Goal: Task Accomplishment & Management: Use online tool/utility

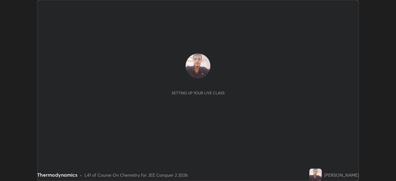
scroll to position [181, 395]
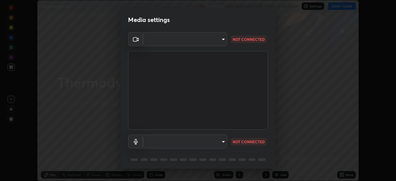
type input "ba13e312339ef8477216ddedc35df2f043033d031c8e6632ccfddaecbc9a7b0e"
type input "communications"
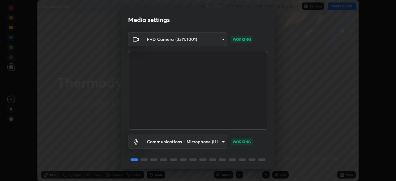
scroll to position [22, 0]
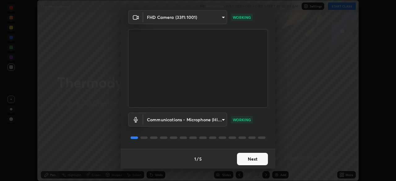
click at [246, 160] on button "Next" at bounding box center [252, 159] width 31 height 12
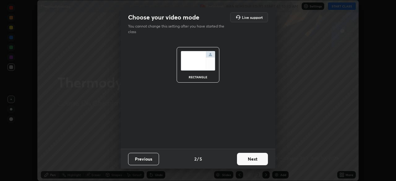
scroll to position [0, 0]
click at [243, 160] on button "Next" at bounding box center [252, 159] width 31 height 12
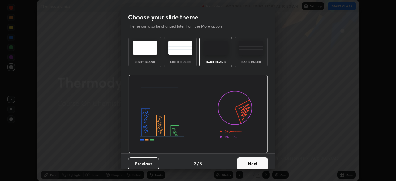
click at [245, 161] on button "Next" at bounding box center [252, 163] width 31 height 12
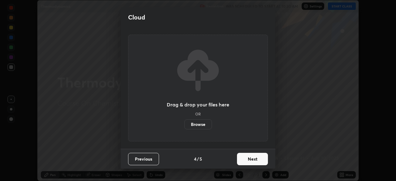
click at [243, 158] on button "Next" at bounding box center [252, 159] width 31 height 12
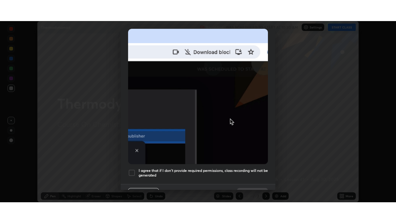
scroll to position [148, 0]
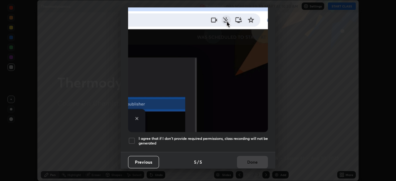
click at [131, 137] on div at bounding box center [131, 140] width 7 height 7
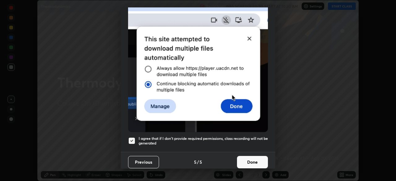
click at [245, 158] on button "Done" at bounding box center [252, 162] width 31 height 12
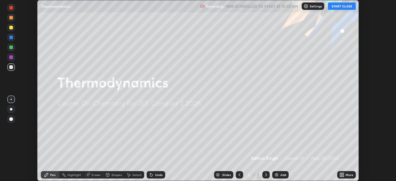
click at [336, 5] on button "START CLASS" at bounding box center [342, 5] width 28 height 7
click at [344, 174] on icon at bounding box center [341, 174] width 5 height 5
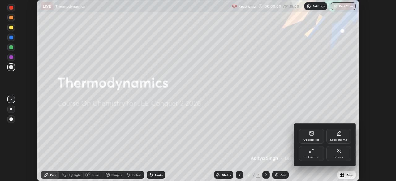
click at [306, 152] on div "Full screen" at bounding box center [311, 153] width 25 height 15
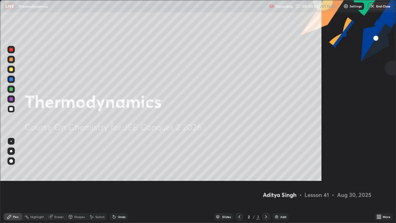
scroll to position [223, 396]
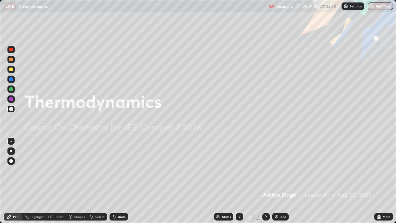
click at [278, 181] on img at bounding box center [276, 216] width 5 height 5
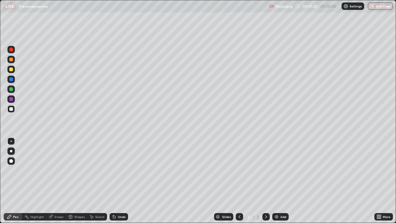
click at [10, 70] on div at bounding box center [11, 69] width 4 height 4
click at [11, 151] on div at bounding box center [11, 151] width 2 height 2
click at [10, 110] on div at bounding box center [11, 109] width 4 height 4
click at [58, 181] on div "Eraser" at bounding box center [58, 216] width 9 height 3
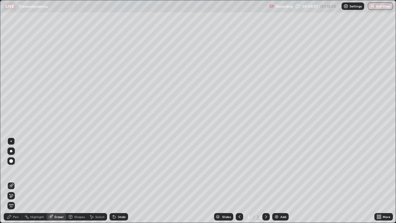
click at [18, 181] on div "Pen" at bounding box center [16, 216] width 6 height 3
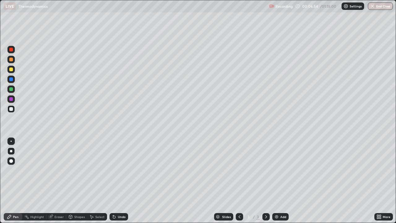
click at [280, 181] on div "Add" at bounding box center [283, 216] width 6 height 3
click at [58, 181] on div "Eraser" at bounding box center [58, 216] width 9 height 3
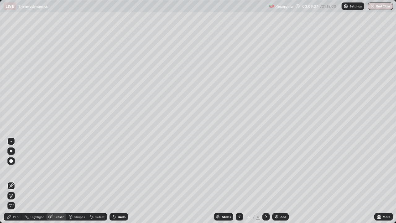
click at [18, 181] on div "Pen" at bounding box center [16, 216] width 6 height 3
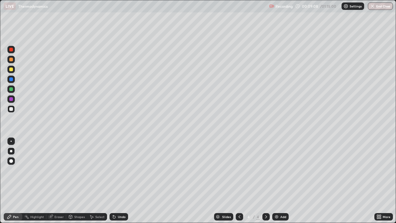
click at [12, 70] on div at bounding box center [11, 69] width 4 height 4
click at [14, 107] on div at bounding box center [10, 108] width 7 height 7
click at [12, 69] on div at bounding box center [11, 69] width 4 height 4
click at [281, 181] on div "Add" at bounding box center [283, 216] width 6 height 3
click at [11, 109] on div at bounding box center [11, 109] width 4 height 4
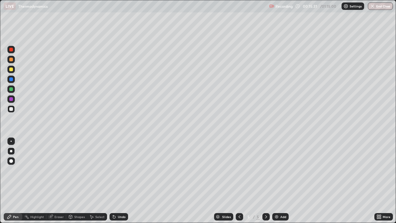
click at [11, 72] on div at bounding box center [10, 69] width 7 height 7
click at [98, 181] on div "Select" at bounding box center [99, 216] width 9 height 3
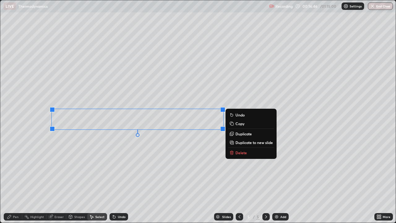
click at [250, 143] on p "Duplicate to new slide" at bounding box center [253, 142] width 37 height 5
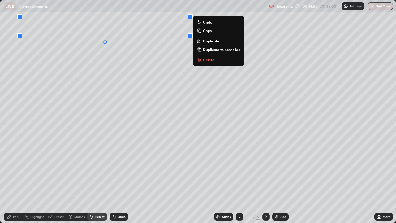
click at [114, 55] on div "0 ° Undo Copy Duplicate Duplicate to new slide Delete" at bounding box center [197, 111] width 395 height 222
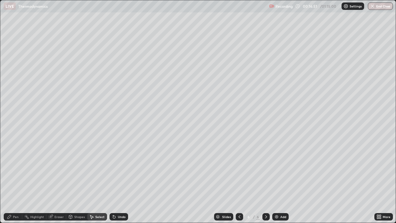
click at [16, 181] on div "Pen" at bounding box center [16, 216] width 6 height 3
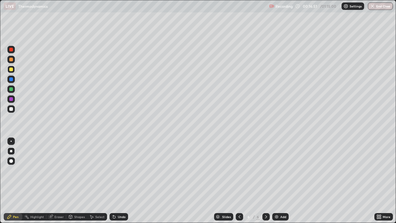
click at [11, 109] on div at bounding box center [11, 109] width 4 height 4
click at [116, 181] on div "Undo" at bounding box center [118, 216] width 19 height 7
click at [117, 181] on div "Undo" at bounding box center [118, 216] width 19 height 7
click at [123, 181] on div "Undo" at bounding box center [118, 216] width 19 height 7
click at [122, 181] on div "Undo" at bounding box center [118, 216] width 19 height 7
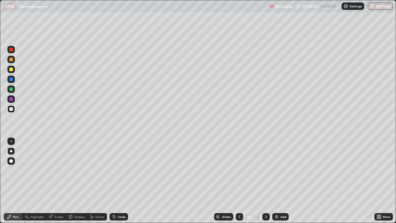
click at [121, 181] on div "Undo" at bounding box center [118, 216] width 19 height 7
click at [13, 69] on div at bounding box center [11, 69] width 4 height 4
click at [280, 181] on div "Add" at bounding box center [283, 216] width 6 height 3
click at [12, 110] on div at bounding box center [11, 109] width 4 height 4
click at [8, 69] on div at bounding box center [10, 69] width 7 height 7
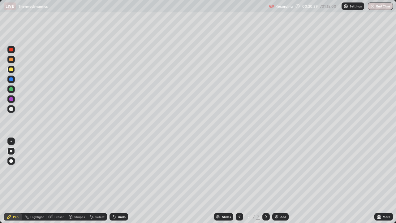
click at [11, 109] on div at bounding box center [11, 109] width 4 height 4
click at [116, 181] on div "Undo" at bounding box center [118, 216] width 19 height 7
click at [115, 181] on icon at bounding box center [114, 216] width 5 height 5
click at [11, 109] on div at bounding box center [11, 109] width 4 height 4
click at [11, 71] on div at bounding box center [10, 69] width 7 height 7
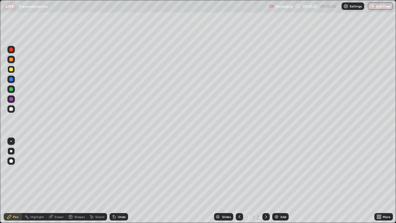
click at [55, 181] on div "Eraser" at bounding box center [58, 216] width 9 height 3
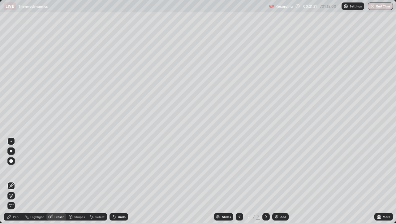
click at [15, 181] on div "Pen" at bounding box center [16, 216] width 6 height 3
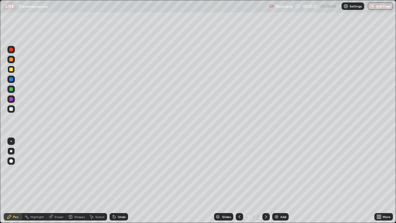
click at [239, 181] on icon at bounding box center [239, 216] width 5 height 5
click at [238, 181] on icon at bounding box center [239, 216] width 2 height 3
click at [265, 181] on icon at bounding box center [266, 216] width 2 height 3
click at [266, 181] on icon at bounding box center [265, 216] width 5 height 5
click at [283, 181] on div "Add" at bounding box center [283, 216] width 6 height 3
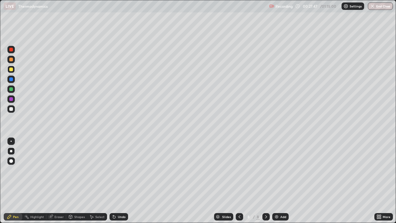
click at [10, 110] on div at bounding box center [11, 109] width 4 height 4
click at [118, 181] on div "Undo" at bounding box center [122, 216] width 8 height 3
click at [12, 70] on div at bounding box center [11, 69] width 4 height 4
click at [278, 181] on div "Add" at bounding box center [280, 216] width 16 height 7
click at [11, 109] on div at bounding box center [11, 109] width 4 height 4
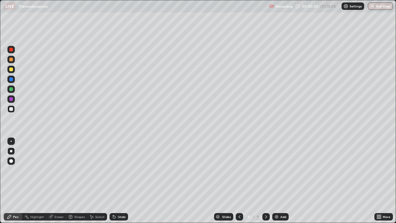
click at [276, 181] on img at bounding box center [276, 216] width 5 height 5
click at [238, 181] on icon at bounding box center [239, 216] width 5 height 5
click at [265, 181] on icon at bounding box center [265, 216] width 5 height 5
click at [117, 181] on div "Undo" at bounding box center [118, 216] width 19 height 7
click at [11, 71] on div at bounding box center [11, 69] width 4 height 4
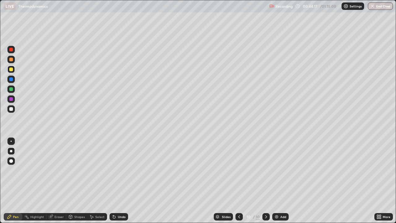
click at [238, 181] on icon at bounding box center [239, 216] width 5 height 5
click at [265, 181] on icon at bounding box center [265, 216] width 5 height 5
click at [277, 181] on img at bounding box center [276, 216] width 5 height 5
click at [12, 109] on div at bounding box center [11, 109] width 4 height 4
click at [116, 181] on icon at bounding box center [114, 216] width 5 height 5
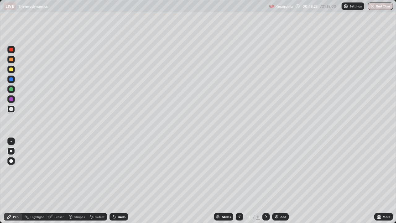
click at [119, 181] on div "Undo" at bounding box center [118, 216] width 19 height 7
click at [118, 181] on div "Undo" at bounding box center [122, 216] width 8 height 3
click at [121, 181] on div "Undo" at bounding box center [122, 216] width 8 height 3
click at [11, 70] on div at bounding box center [11, 69] width 4 height 4
click at [281, 181] on div "Add" at bounding box center [283, 216] width 6 height 3
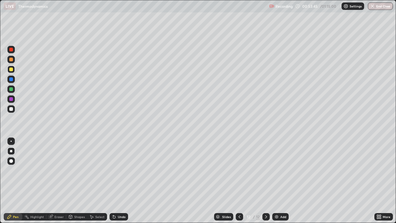
click at [11, 108] on div at bounding box center [11, 109] width 4 height 4
click at [277, 181] on img at bounding box center [276, 216] width 5 height 5
click at [375, 6] on button "End Class" at bounding box center [380, 5] width 24 height 7
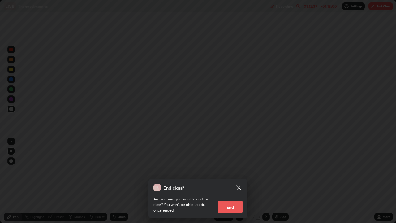
click at [230, 181] on button "End" at bounding box center [230, 206] width 25 height 12
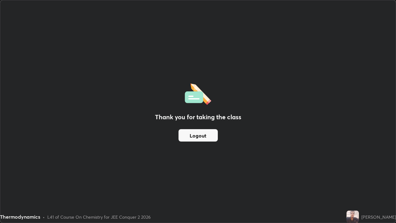
click at [195, 134] on button "Logout" at bounding box center [197, 135] width 39 height 12
